Goal: Information Seeking & Learning: Learn about a topic

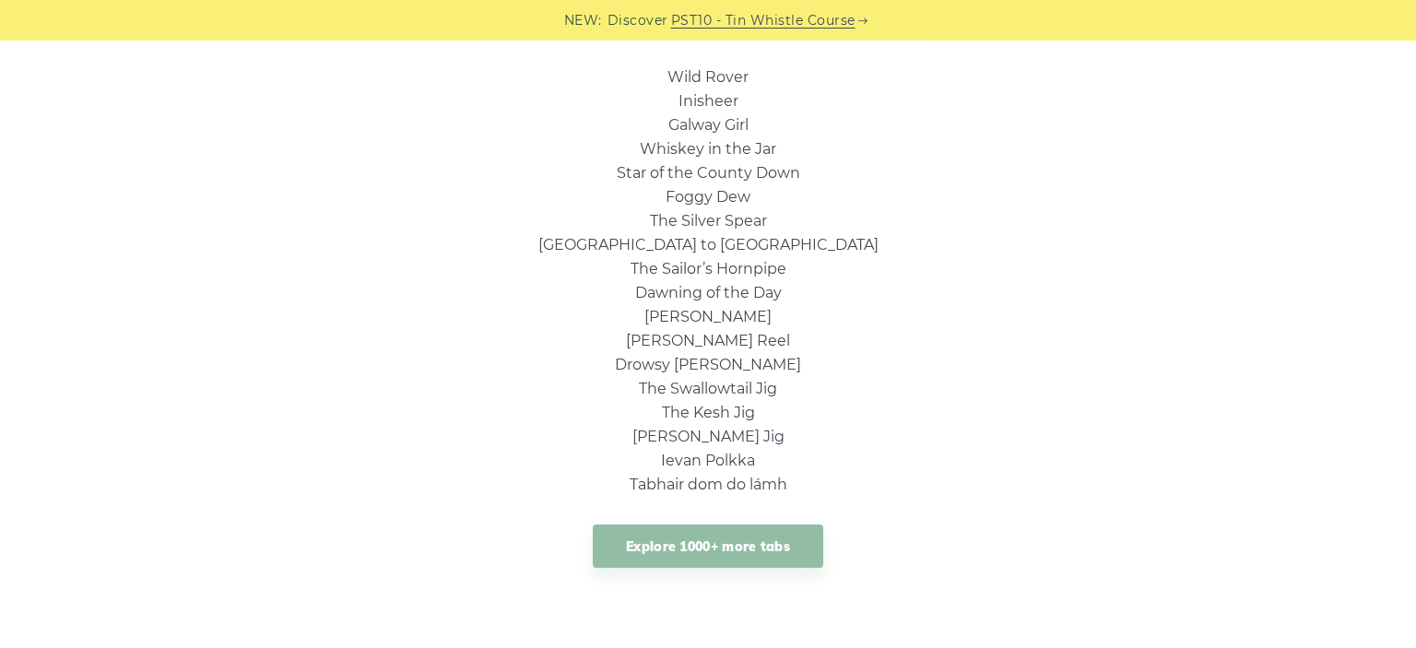
scroll to position [1362, 0]
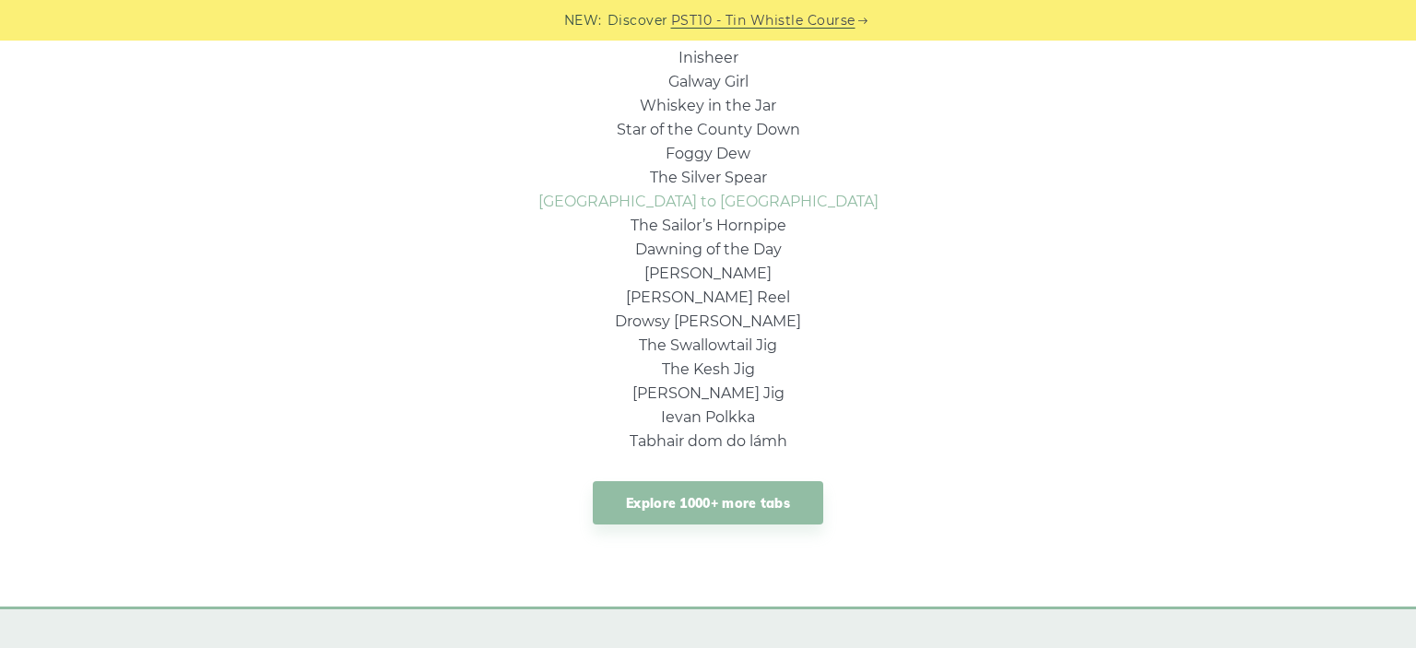
click at [775, 201] on link "Rocky Road to Dublin" at bounding box center [708, 202] width 340 height 18
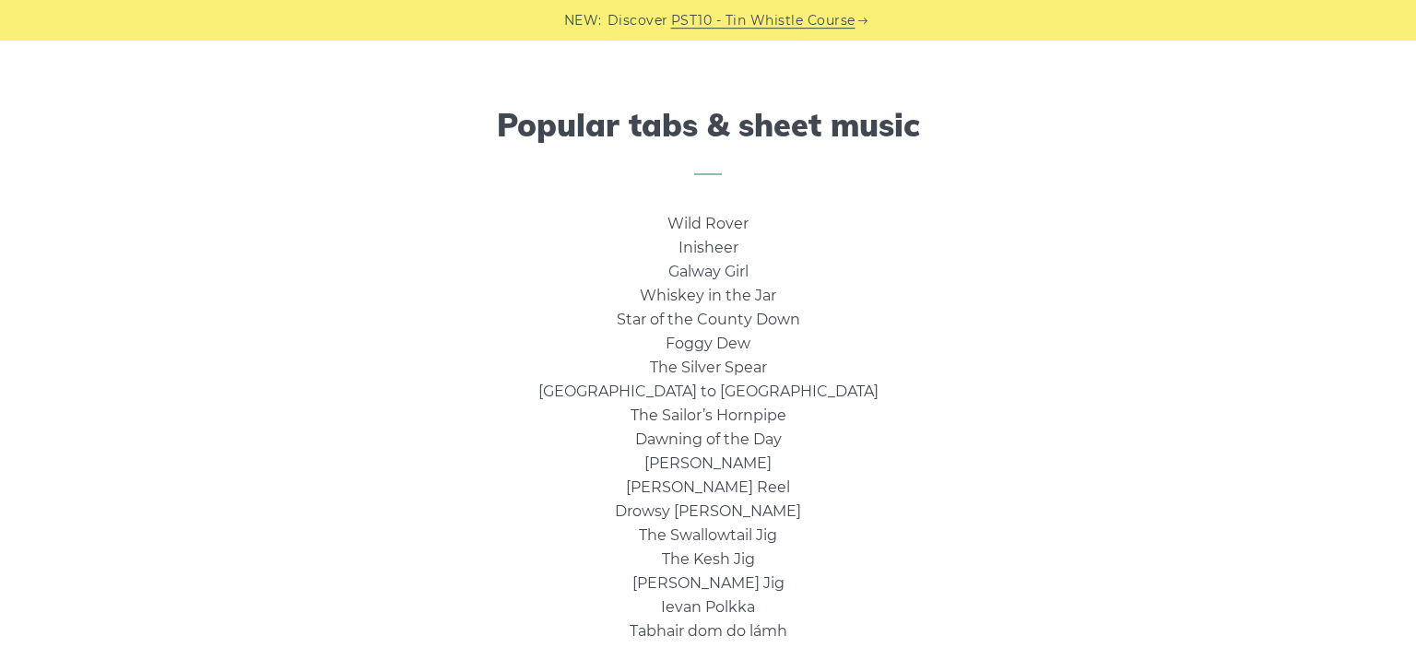
scroll to position [1168, 0]
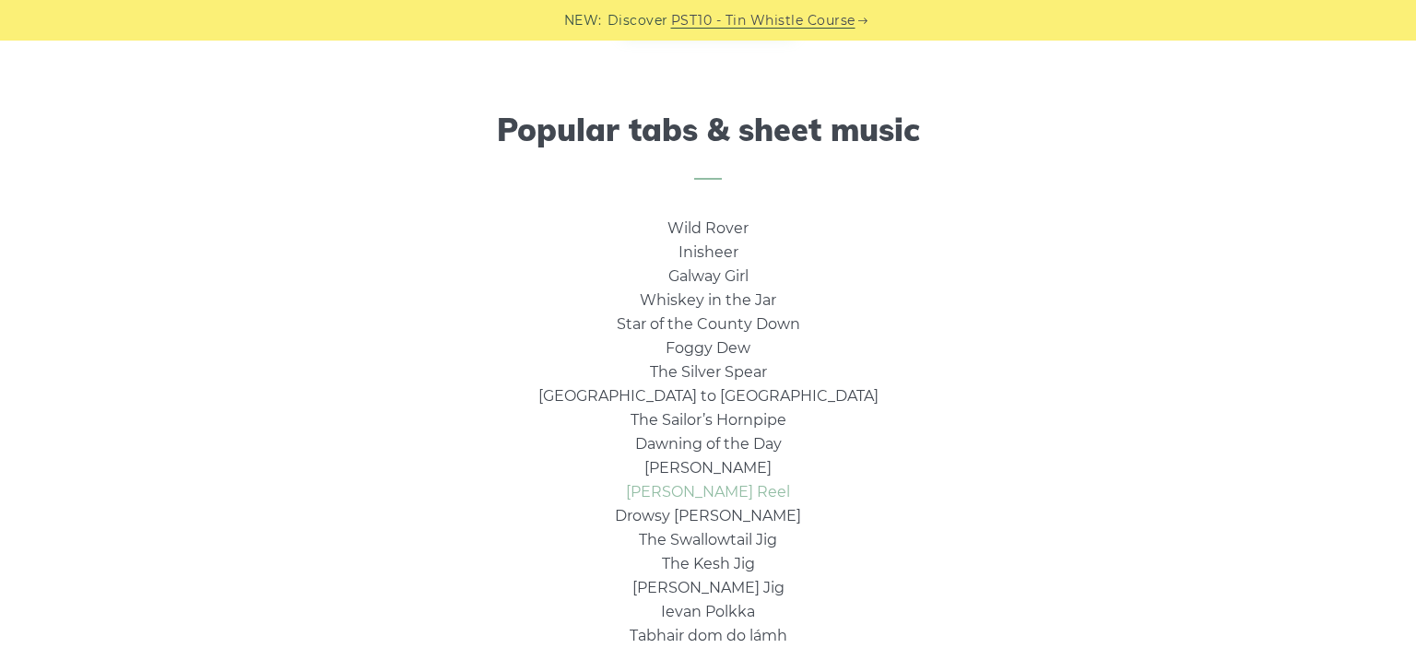
click at [721, 485] on link "[PERSON_NAME] Reel" at bounding box center [708, 492] width 164 height 18
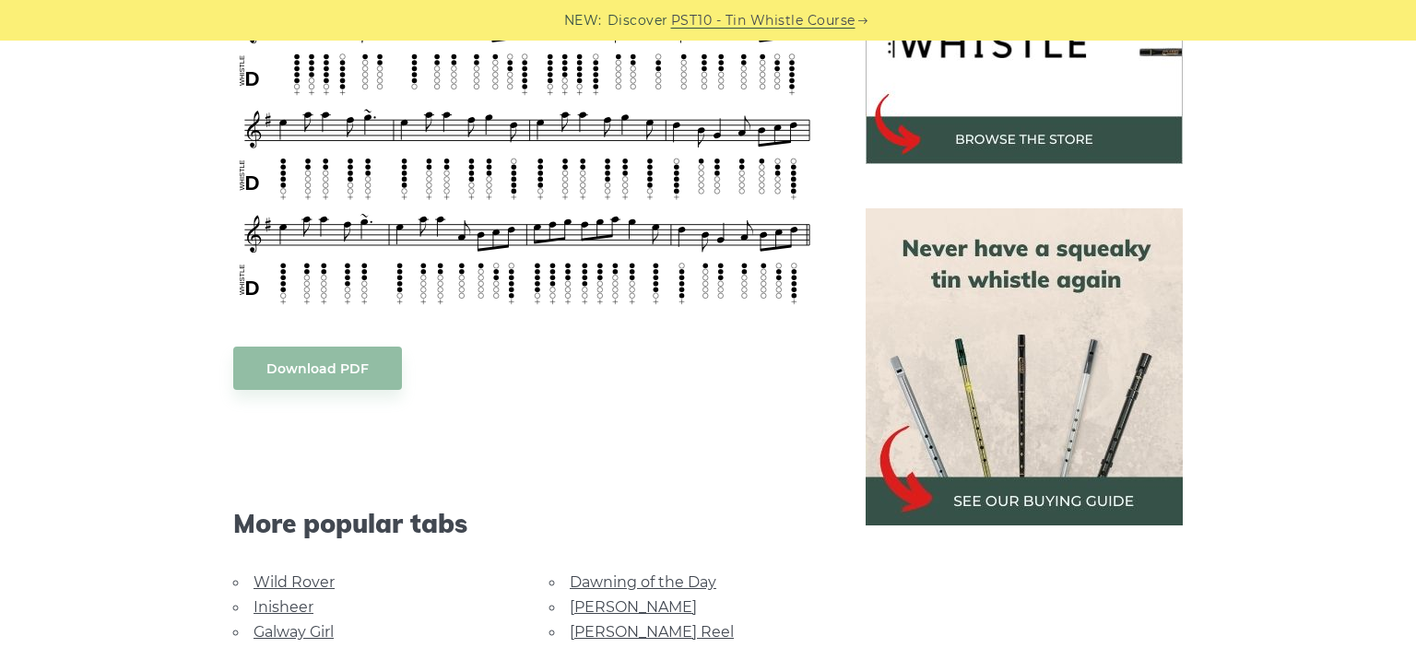
scroll to position [778, 0]
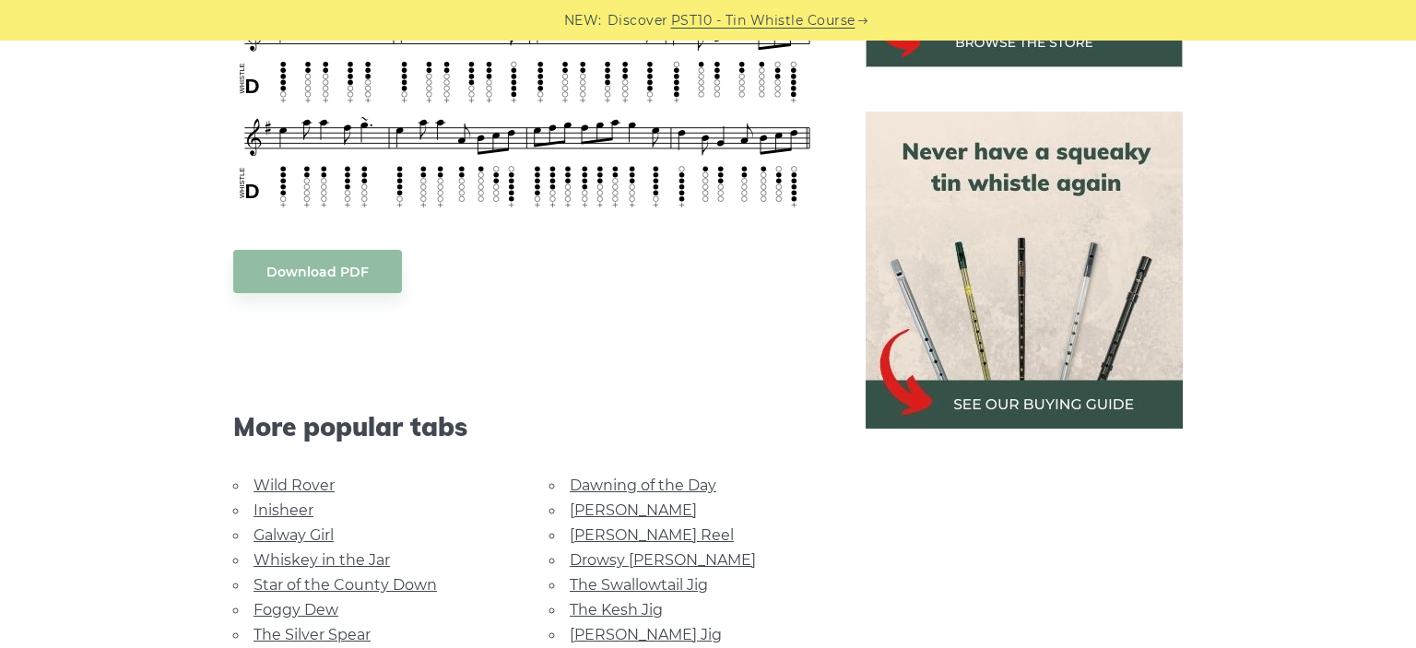
click at [341, 551] on link "Whiskey in the Jar" at bounding box center [321, 560] width 136 height 18
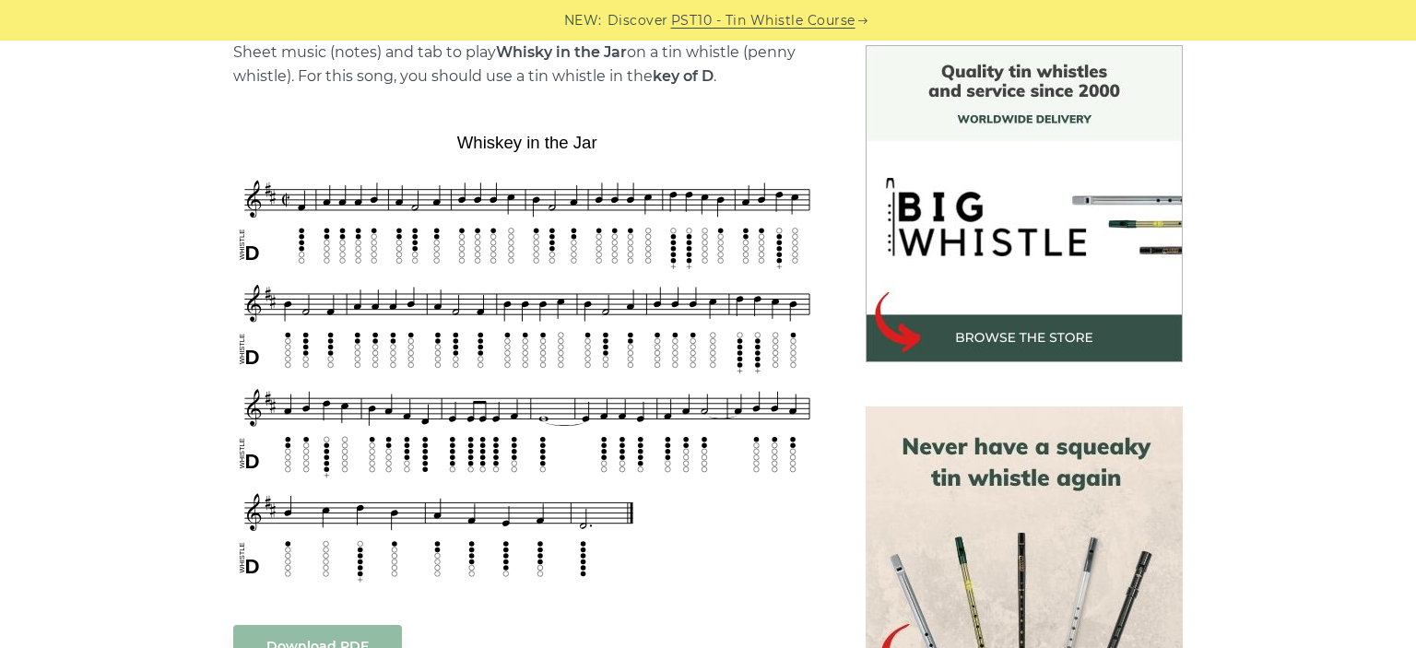
scroll to position [487, 0]
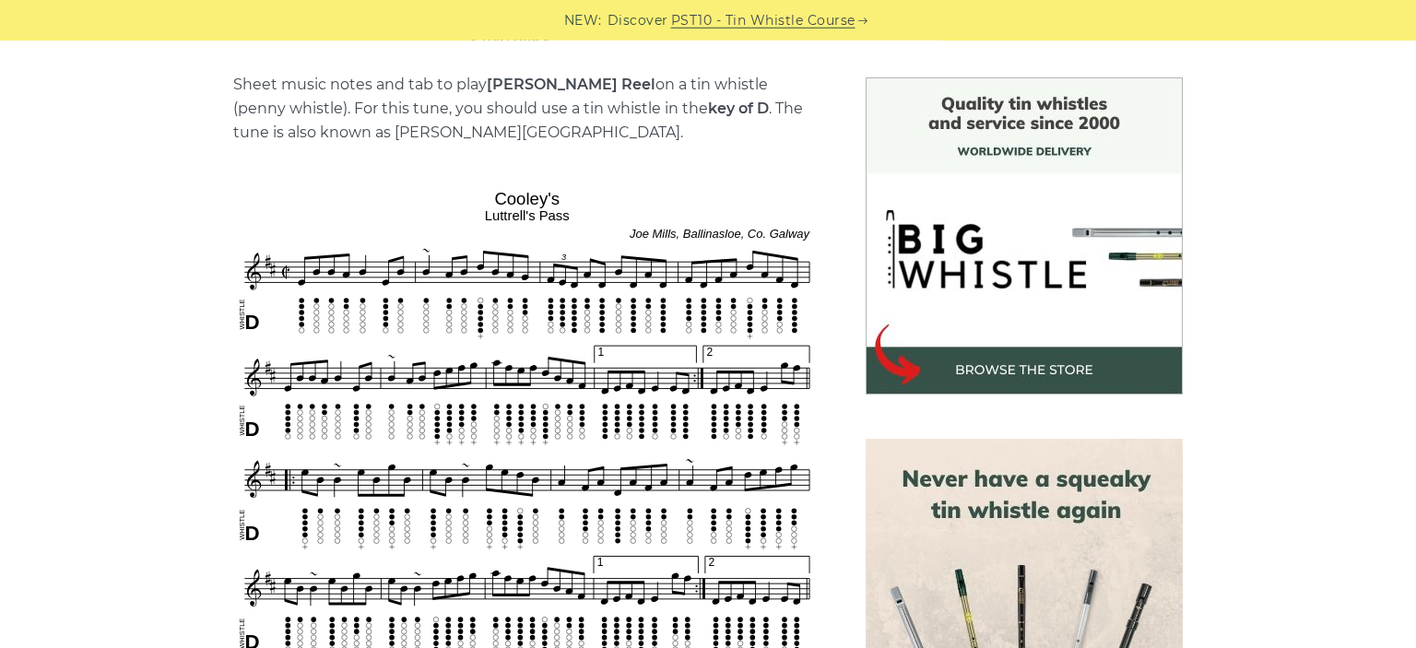
scroll to position [487, 0]
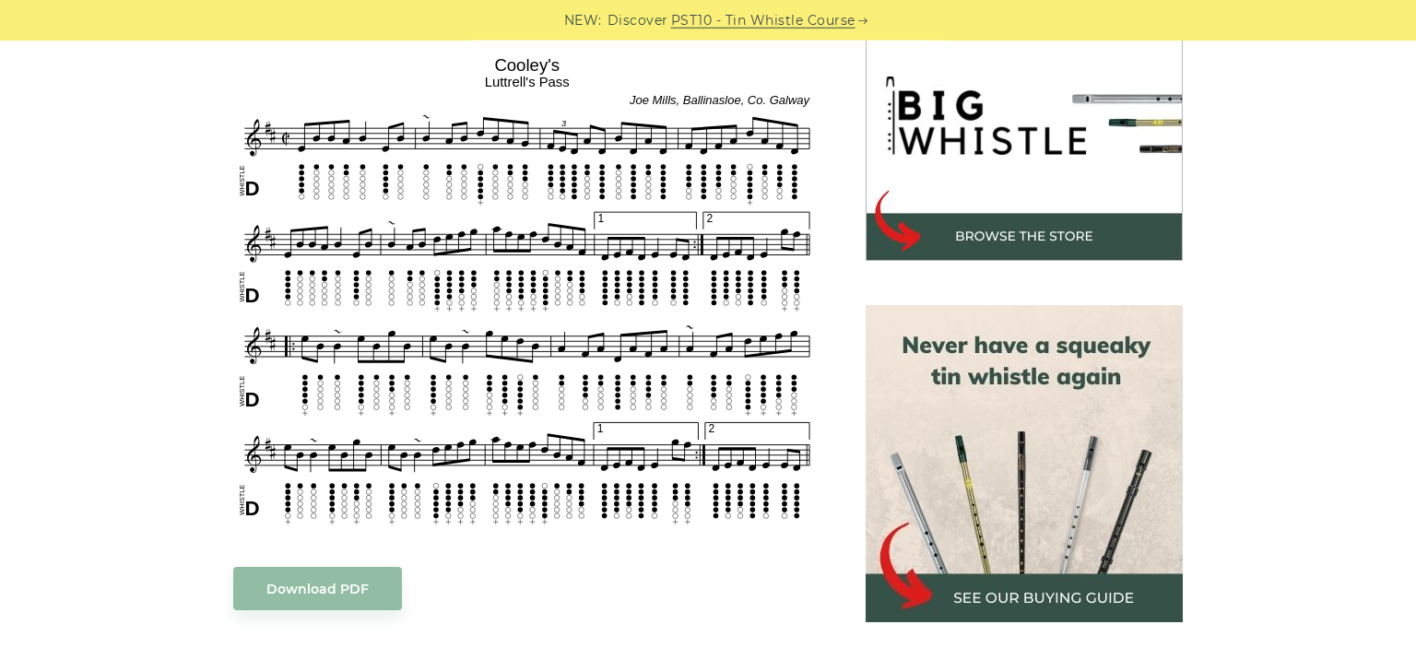
scroll to position [681, 0]
